Goal: Download file/media

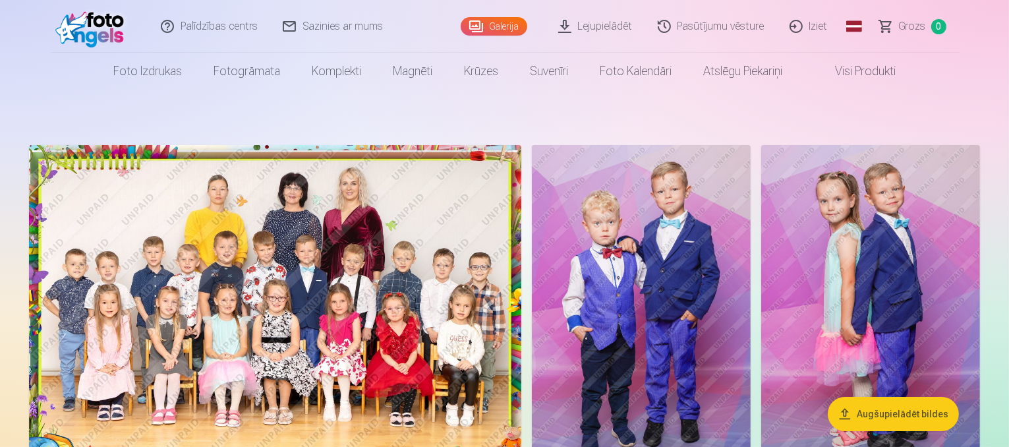
click at [612, 28] on link "Lejupielādēt" at bounding box center [595, 26] width 99 height 53
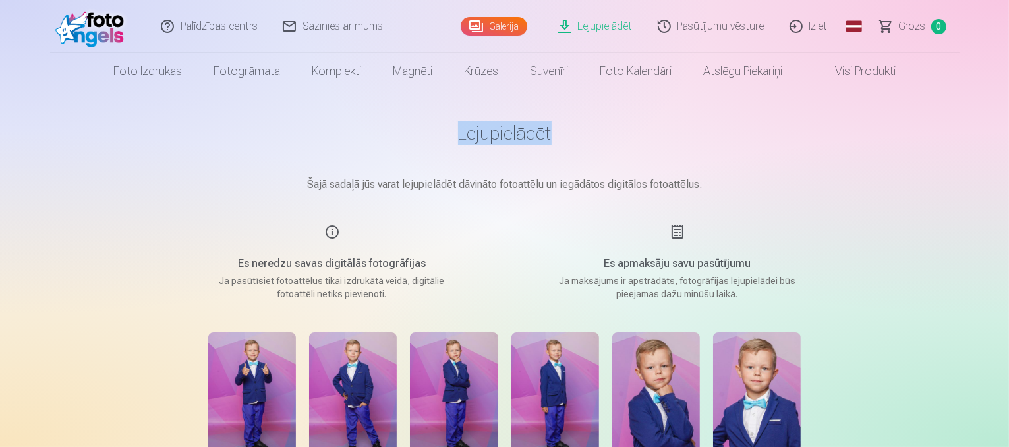
drag, startPoint x: 1007, startPoint y: 84, endPoint x: 1011, endPoint y: 119, distance: 35.9
click at [1008, 119] on html "Palīdzības centrs Sazinies ar mums Galerija Lejupielādēt Pasūtījumu vēsture Izi…" at bounding box center [504, 223] width 1009 height 447
drag, startPoint x: 1008, startPoint y: 76, endPoint x: 1011, endPoint y: 116, distance: 40.3
click at [1008, 116] on html "Palīdzības centrs Sazinies ar mums Galerija Lejupielādēt Pasūtījumu vēsture Izi…" at bounding box center [504, 223] width 1009 height 447
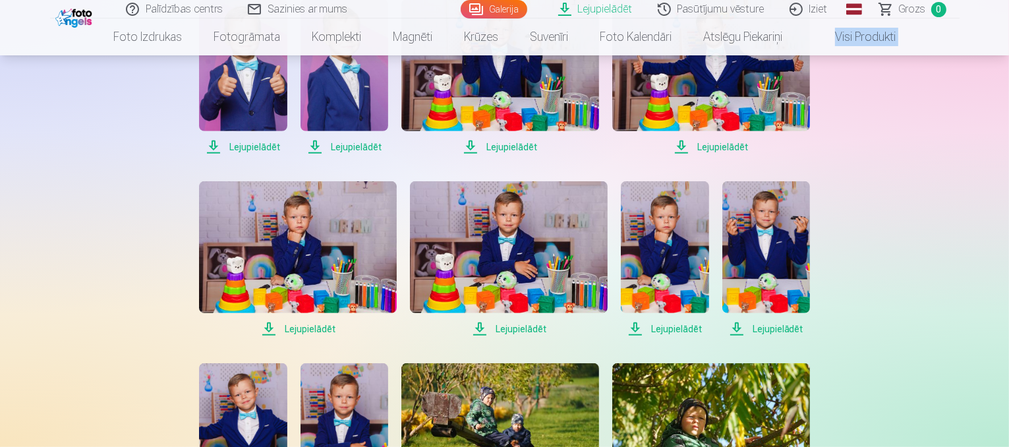
scroll to position [517, 0]
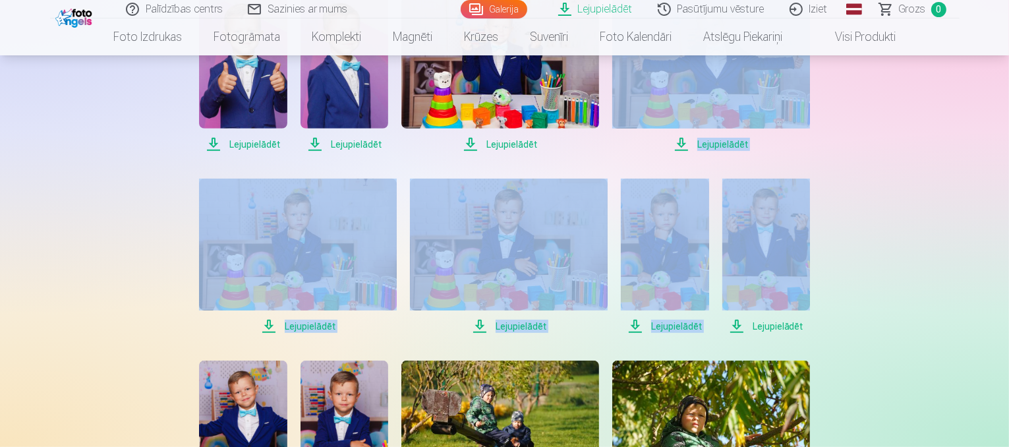
drag, startPoint x: 1008, startPoint y: 114, endPoint x: 1011, endPoint y: 191, distance: 77.1
click at [960, 241] on div "Palīdzības centrs Sazinies ar mums Galerija Lejupielādēt Pasūtījumu vēsture Izi…" at bounding box center [504, 353] width 1009 height 1740
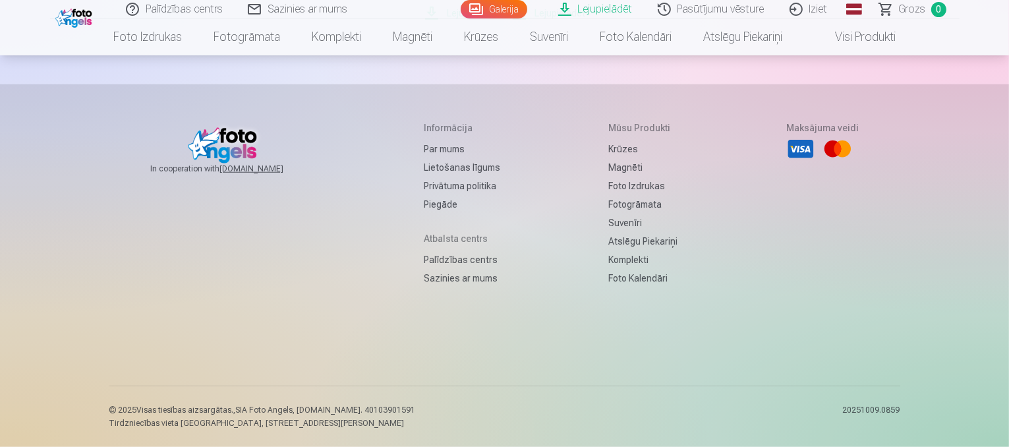
scroll to position [1404, 0]
click at [586, 21] on span "Lejupielādēt" at bounding box center [548, 13] width 74 height 16
